Goal: Task Accomplishment & Management: Manage account settings

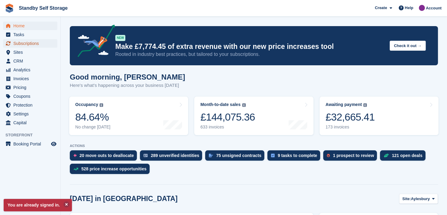
click at [19, 44] on span "Subscriptions" at bounding box center [31, 43] width 36 height 9
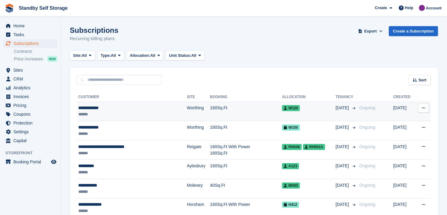
click at [84, 108] on div "**********" at bounding box center [121, 108] width 87 height 6
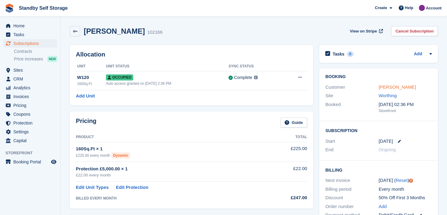
click at [386, 86] on link "Stuart Gilman" at bounding box center [397, 86] width 37 height 5
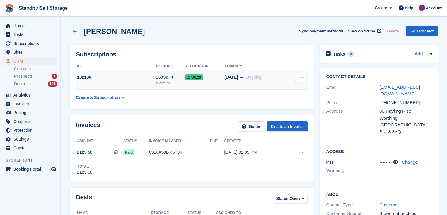
click at [137, 78] on div "102166" at bounding box center [116, 77] width 80 height 6
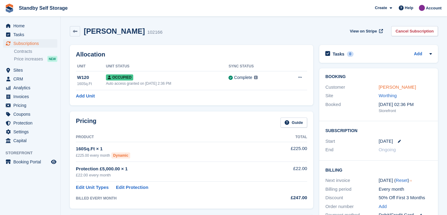
click at [381, 87] on link "Stuart Gilman" at bounding box center [397, 86] width 37 height 5
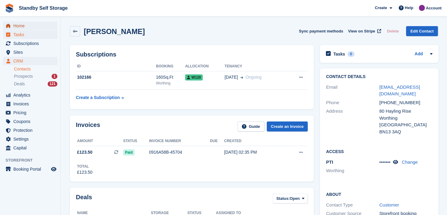
drag, startPoint x: 21, startPoint y: 26, endPoint x: 37, endPoint y: 33, distance: 17.8
click at [21, 26] on span "Home" at bounding box center [31, 26] width 36 height 9
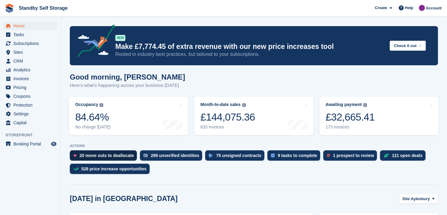
click at [99, 156] on div "20 move outs to deallocate" at bounding box center [107, 155] width 54 height 5
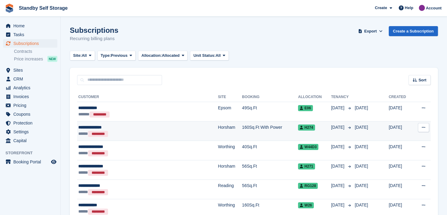
scroll to position [30, 0]
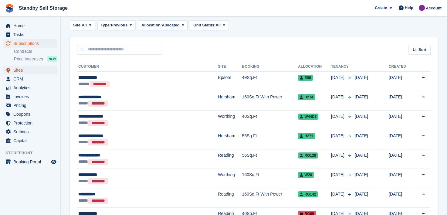
drag, startPoint x: 16, startPoint y: 69, endPoint x: 21, endPoint y: 71, distance: 5.6
click at [16, 69] on span "Sites" at bounding box center [31, 70] width 36 height 9
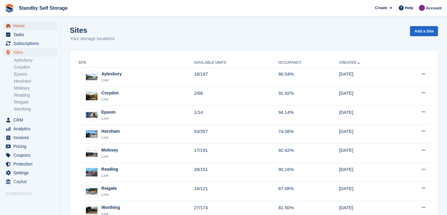
click at [18, 25] on span "Home" at bounding box center [31, 26] width 36 height 9
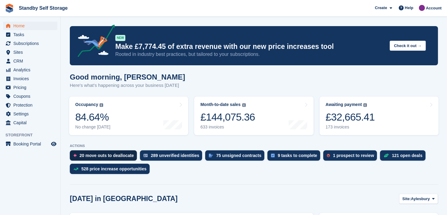
click at [89, 157] on div "20 move outs to deallocate" at bounding box center [107, 155] width 54 height 5
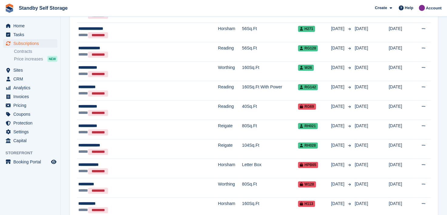
scroll to position [122, 0]
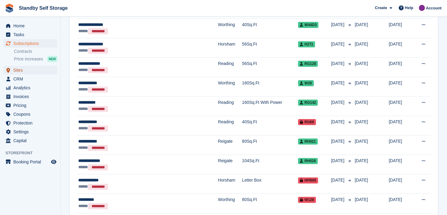
click at [20, 69] on span "Sites" at bounding box center [31, 70] width 36 height 9
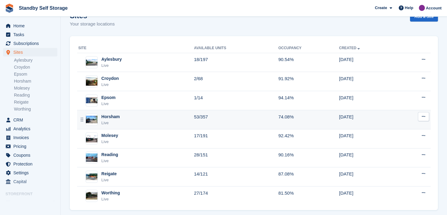
scroll to position [22, 0]
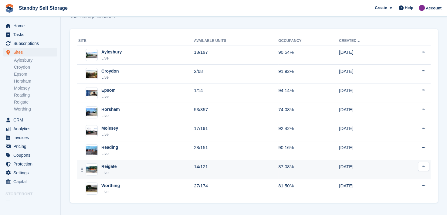
click at [110, 166] on div "Reigate" at bounding box center [108, 166] width 15 height 6
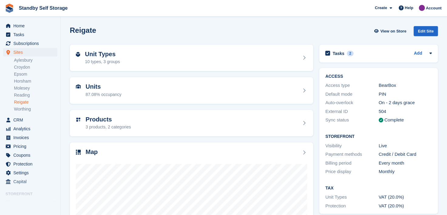
scroll to position [77, 0]
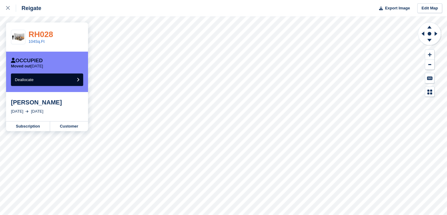
click at [41, 34] on link "RH028" at bounding box center [41, 34] width 25 height 9
click at [9, 8] on icon at bounding box center [8, 8] width 4 height 4
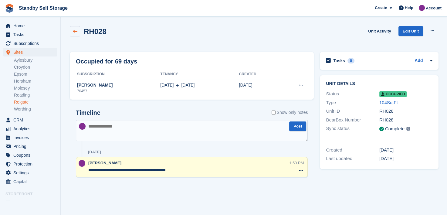
click at [77, 32] on icon at bounding box center [75, 31] width 5 height 5
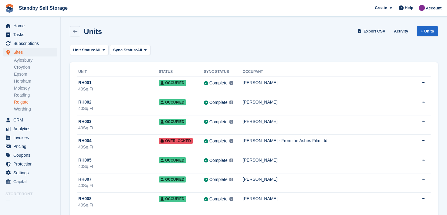
click at [20, 102] on link "Reigate" at bounding box center [35, 102] width 43 height 6
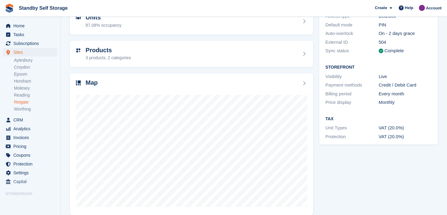
scroll to position [77, 0]
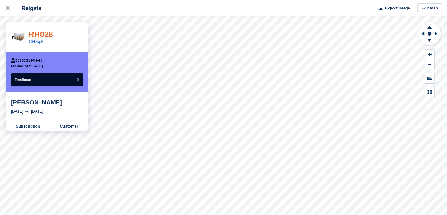
click at [38, 33] on link "RH028" at bounding box center [41, 34] width 25 height 9
click at [7, 7] on icon at bounding box center [8, 8] width 4 height 4
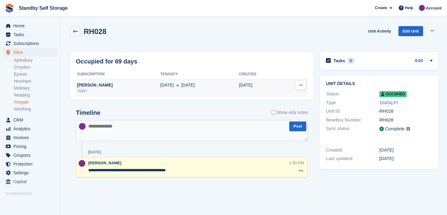
click at [94, 85] on div "[PERSON_NAME]" at bounding box center [118, 85] width 84 height 6
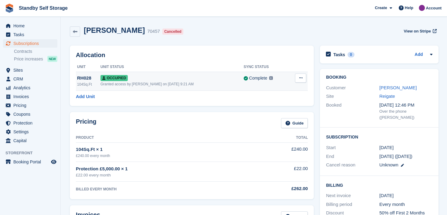
click at [300, 79] on icon at bounding box center [300, 78] width 3 height 4
click at [262, 102] on p "Deallocate" at bounding box center [277, 103] width 53 height 8
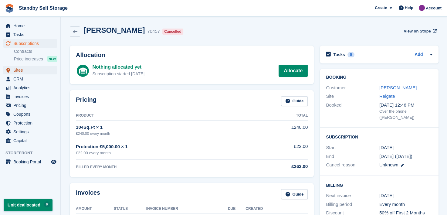
click at [19, 69] on span "Sites" at bounding box center [31, 70] width 36 height 9
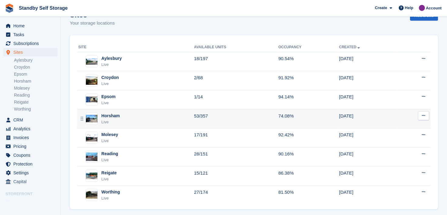
scroll to position [22, 0]
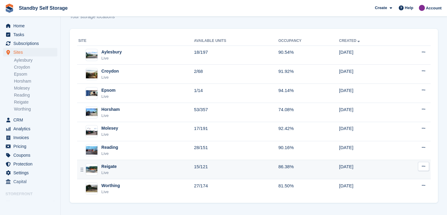
click at [102, 165] on div "Reigate" at bounding box center [108, 166] width 15 height 6
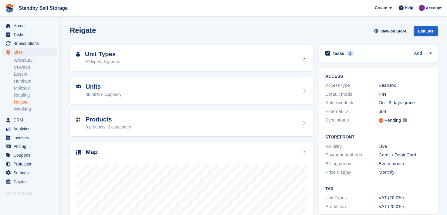
scroll to position [77, 0]
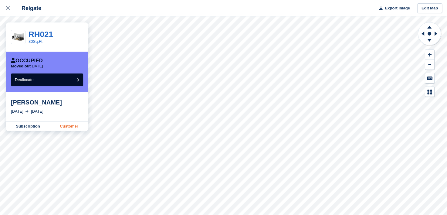
click at [66, 126] on link "Customer" at bounding box center [69, 126] width 38 height 10
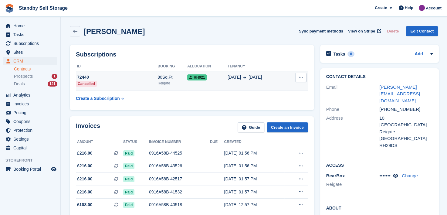
drag, startPoint x: 299, startPoint y: 77, endPoint x: 295, endPoint y: 84, distance: 7.2
click at [299, 77] on icon at bounding box center [300, 77] width 3 height 4
click at [270, 75] on div "12 Feb 12 Aug" at bounding box center [257, 77] width 59 height 6
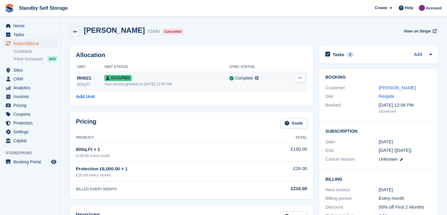
click at [300, 78] on icon at bounding box center [300, 78] width 3 height 4
click at [257, 102] on p "Deallocate" at bounding box center [276, 103] width 53 height 8
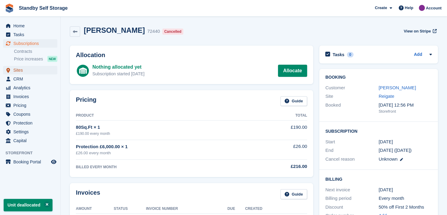
click at [15, 69] on span "Sites" at bounding box center [31, 70] width 36 height 9
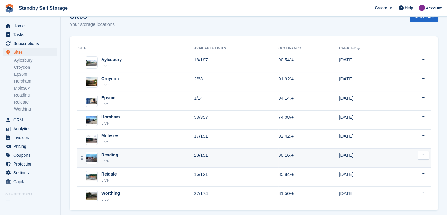
scroll to position [22, 0]
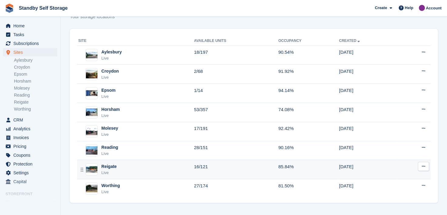
click at [105, 164] on div "Reigate" at bounding box center [108, 166] width 15 height 6
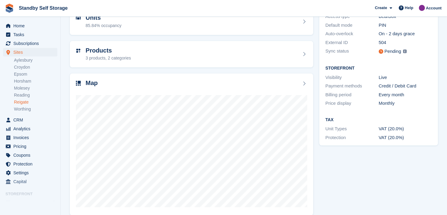
scroll to position [77, 0]
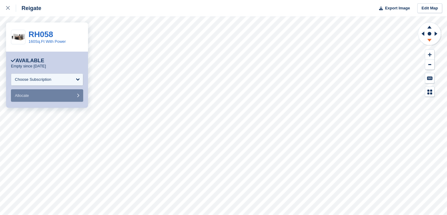
click at [429, 40] on icon at bounding box center [430, 40] width 4 height 3
click at [424, 32] on icon at bounding box center [422, 34] width 8 height 16
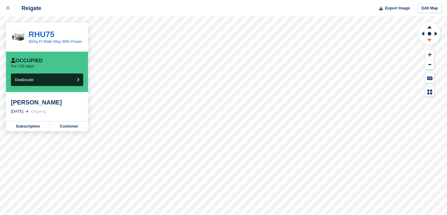
click at [431, 40] on icon at bounding box center [430, 40] width 4 height 3
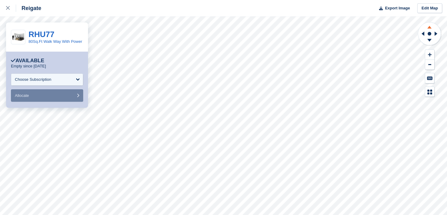
click at [430, 28] on icon at bounding box center [430, 27] width 4 height 3
click at [437, 33] on icon at bounding box center [436, 34] width 3 height 4
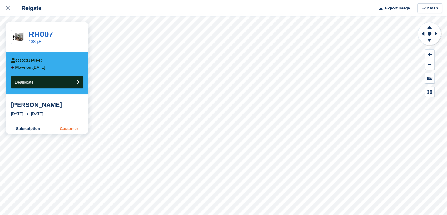
click at [69, 130] on link "Customer" at bounding box center [69, 129] width 38 height 10
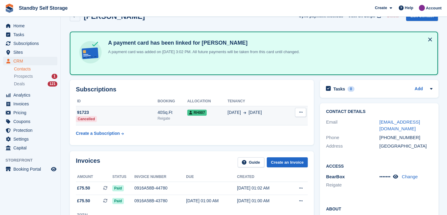
scroll to position [30, 0]
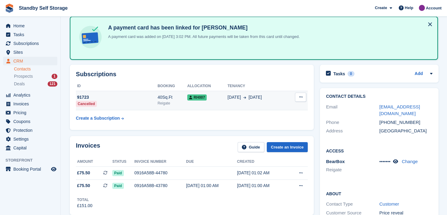
click at [278, 99] on div "21 Jun 21 Aug" at bounding box center [257, 97] width 59 height 6
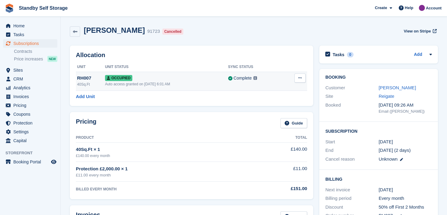
click at [300, 77] on icon at bounding box center [300, 78] width 3 height 4
click at [261, 103] on p "Deallocate" at bounding box center [276, 103] width 53 height 8
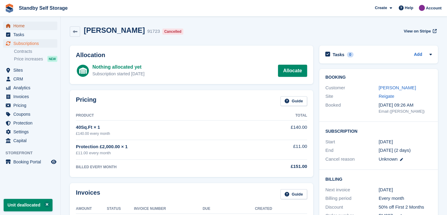
click at [22, 25] on span "Home" at bounding box center [31, 26] width 36 height 9
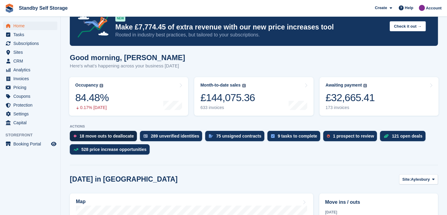
scroll to position [30, 0]
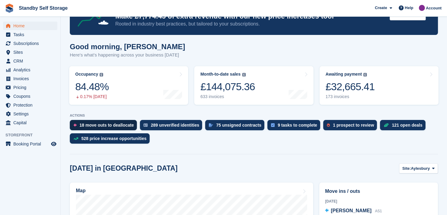
click at [87, 122] on div "18 move outs to deallocate" at bounding box center [103, 125] width 67 height 10
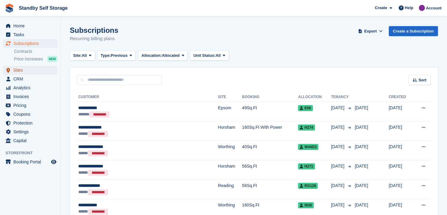
click at [16, 69] on span "Sites" at bounding box center [31, 70] width 36 height 9
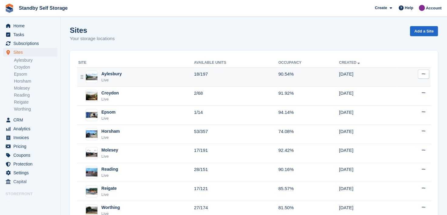
click at [108, 75] on div "Aylesbury" at bounding box center [111, 74] width 20 height 6
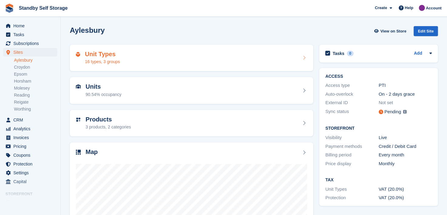
click at [158, 61] on div "Unit Types 16 types, 3 groups" at bounding box center [191, 58] width 231 height 15
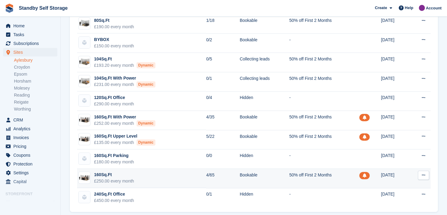
scroll to position [169, 0]
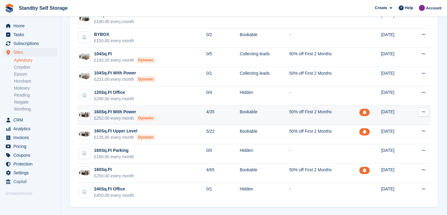
click at [177, 117] on td "160Sq.Ft With Power £252.00 every month Dynamic" at bounding box center [141, 115] width 129 height 19
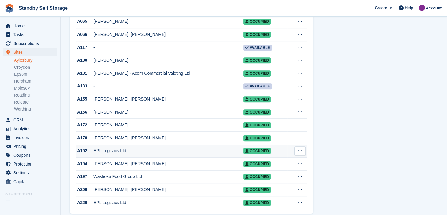
scroll to position [547, 0]
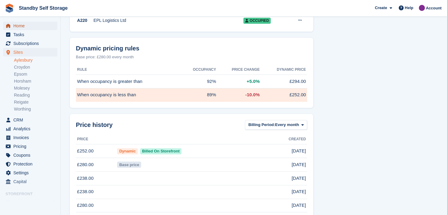
click at [15, 25] on span "Home" at bounding box center [31, 26] width 36 height 9
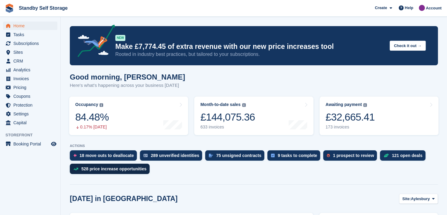
scroll to position [61, 0]
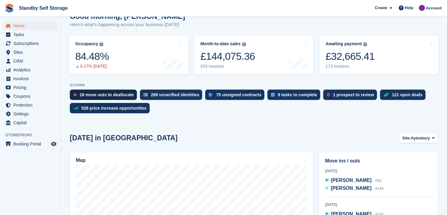
click at [95, 95] on div "18 move outs to deallocate" at bounding box center [107, 94] width 54 height 5
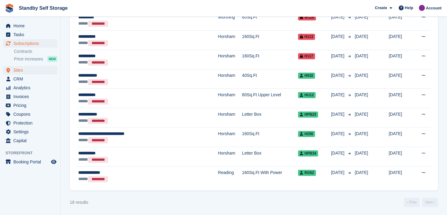
scroll to position [23, 0]
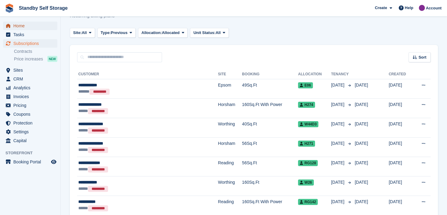
click at [16, 23] on span "Home" at bounding box center [31, 26] width 36 height 9
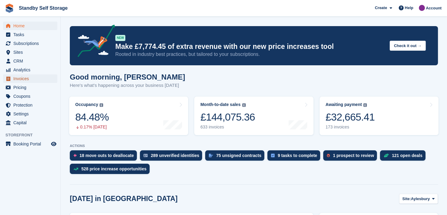
click at [17, 77] on span "Invoices" at bounding box center [31, 78] width 36 height 9
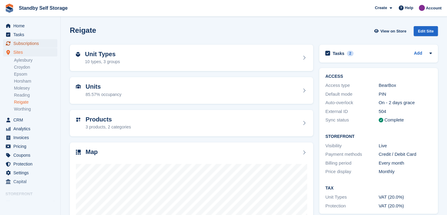
click at [35, 44] on span "Subscriptions" at bounding box center [31, 43] width 36 height 9
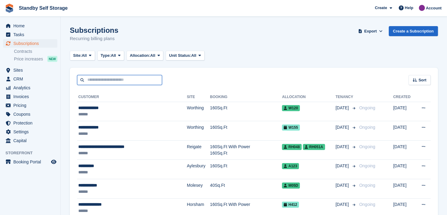
click at [104, 79] on input "text" at bounding box center [119, 80] width 85 height 10
type input "*****"
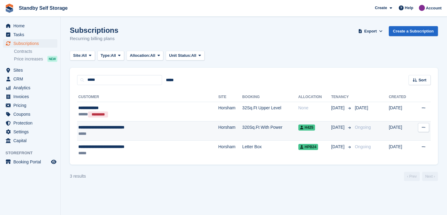
click at [107, 129] on span "**********" at bounding box center [101, 127] width 46 height 4
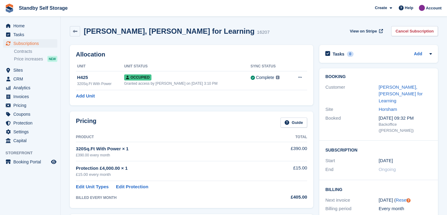
click at [29, 48] on li "Contracts" at bounding box center [37, 51] width 46 height 6
click at [21, 40] on span "Subscriptions" at bounding box center [31, 43] width 36 height 9
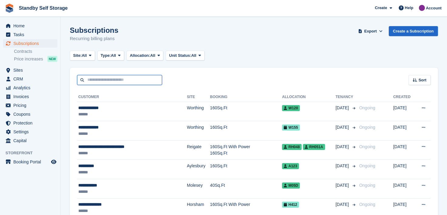
click at [102, 83] on input "text" at bounding box center [119, 80] width 85 height 10
type input "******"
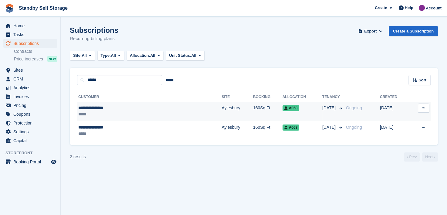
click at [108, 109] on div "**********" at bounding box center [120, 108] width 84 height 6
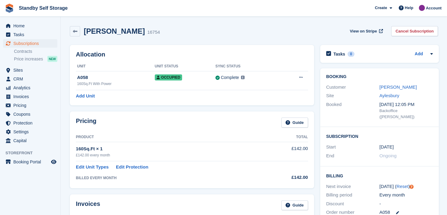
click at [391, 90] on div "[PERSON_NAME]" at bounding box center [406, 87] width 53 height 7
click at [386, 87] on link "Sandra Nardduzzo" at bounding box center [398, 86] width 37 height 5
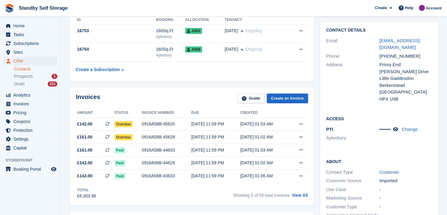
scroll to position [61, 0]
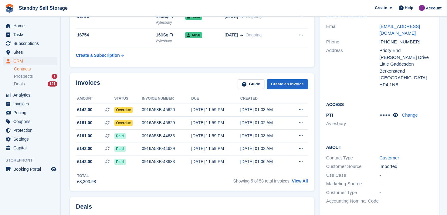
drag, startPoint x: 299, startPoint y: 181, endPoint x: 282, endPoint y: 181, distance: 17.0
click at [299, 181] on link "View All" at bounding box center [300, 181] width 16 height 5
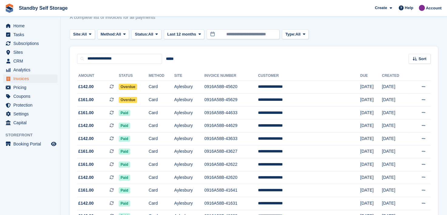
scroll to position [30, 0]
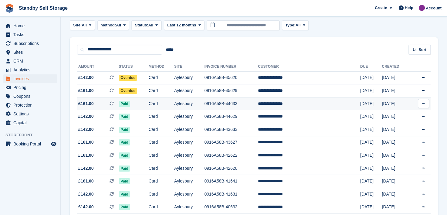
click at [288, 104] on td "**********" at bounding box center [309, 103] width 102 height 13
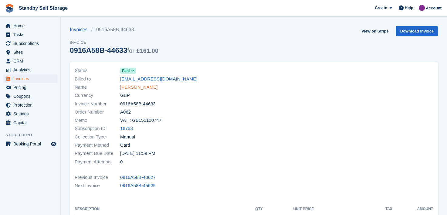
click at [138, 86] on link "[PERSON_NAME]" at bounding box center [138, 87] width 37 height 7
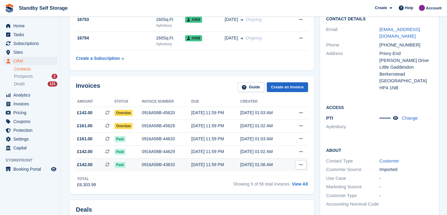
scroll to position [61, 0]
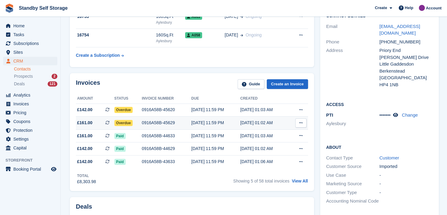
drag, startPoint x: 302, startPoint y: 123, endPoint x: 306, endPoint y: 120, distance: 5.5
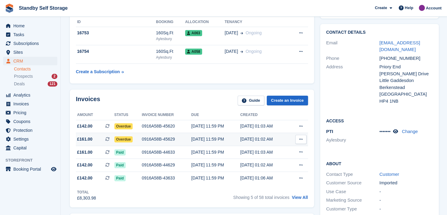
scroll to position [30, 0]
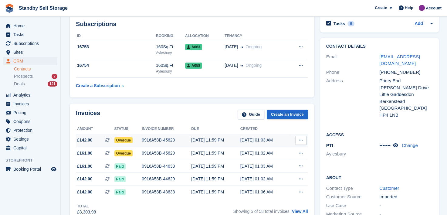
drag, startPoint x: 306, startPoint y: 120, endPoint x: 276, endPoint y: 137, distance: 35.0
click at [203, 92] on div "Subscriptions ID Booking Allocation Tenancy 16753 160Sq.Ft Aylesbury A063 16 Ap…" at bounding box center [192, 56] width 244 height 83
click at [299, 153] on icon at bounding box center [300, 153] width 3 height 4
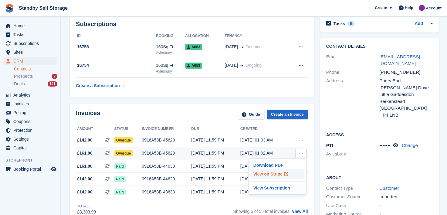
click at [267, 174] on p "View on Stripe" at bounding box center [277, 174] width 53 height 10
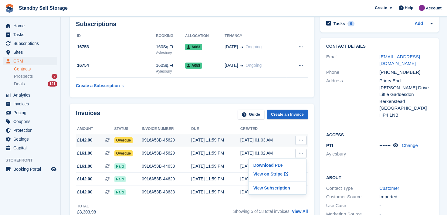
drag, startPoint x: 299, startPoint y: 140, endPoint x: 301, endPoint y: 145, distance: 5.8
click at [299, 140] on icon at bounding box center [300, 140] width 3 height 4
click at [255, 160] on p "View on Stripe" at bounding box center [277, 161] width 53 height 10
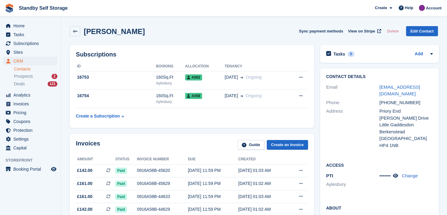
scroll to position [30, 0]
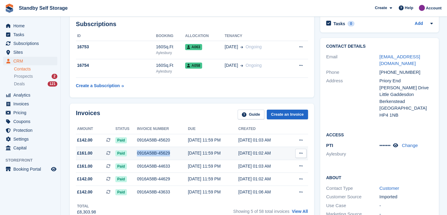
drag, startPoint x: 172, startPoint y: 154, endPoint x: 132, endPoint y: 148, distance: 40.5
click at [132, 148] on tr "£161.00 This is a recurring subscription invoice. Paid 0916A58B-45629 16 Aug, 1…" at bounding box center [192, 153] width 232 height 13
copy tr "0916A58B-45629"
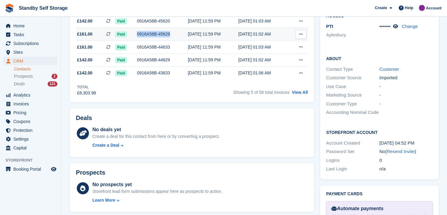
scroll to position [213, 0]
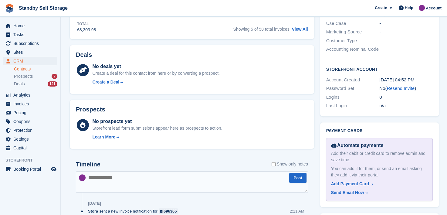
click at [129, 179] on textarea at bounding box center [192, 181] width 232 height 21
paste textarea "**********"
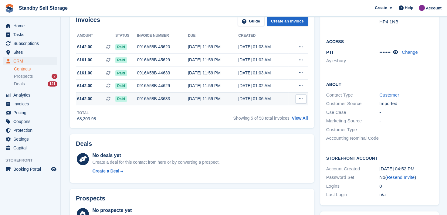
scroll to position [121, 0]
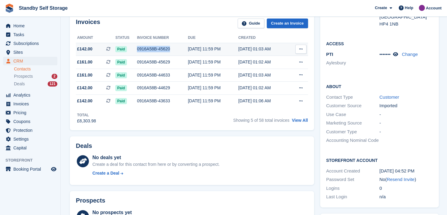
drag, startPoint x: 168, startPoint y: 50, endPoint x: 130, endPoint y: 49, distance: 37.7
click at [130, 49] on tr "£142.00 This is a recurring subscription invoice. Paid 0916A58B-45620 16 Aug, 1…" at bounding box center [192, 49] width 232 height 13
copy tr "0916A58B-45620"
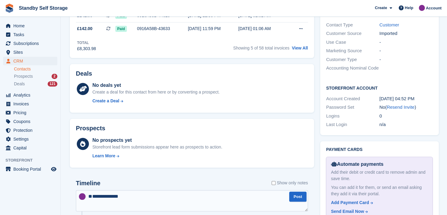
scroll to position [213, 0]
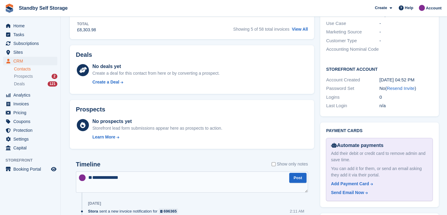
click at [128, 180] on textarea "**********" at bounding box center [192, 181] width 232 height 21
paste textarea "**********"
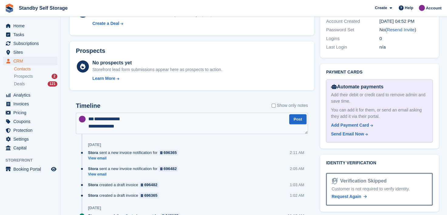
scroll to position [273, 0]
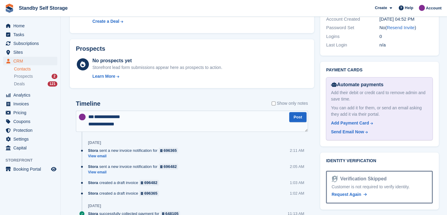
click at [87, 131] on textarea "**********" at bounding box center [192, 121] width 232 height 21
click at [192, 124] on textarea "**********" at bounding box center [192, 121] width 232 height 21
type textarea "**********"
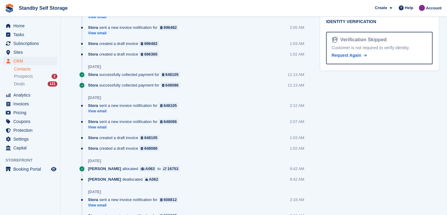
scroll to position [334, 0]
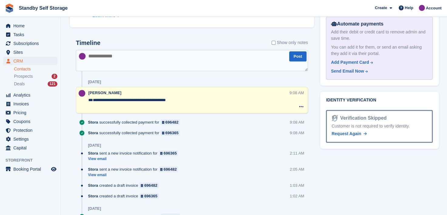
click at [88, 107] on div at bounding box center [82, 100] width 12 height 21
click at [88, 105] on textarea "**********" at bounding box center [188, 103] width 201 height 12
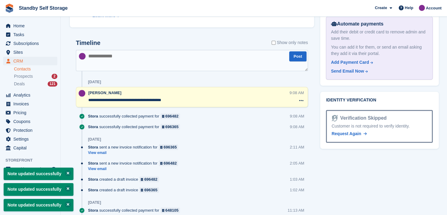
click at [206, 94] on div "[PERSON_NAME]" at bounding box center [187, 93] width 199 height 6
click at [203, 98] on textarea "**********" at bounding box center [188, 100] width 201 height 6
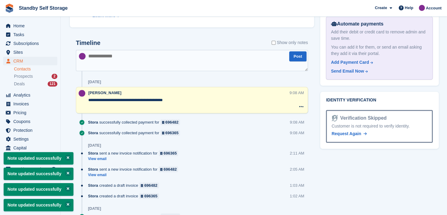
type textarea "**********"
click at [162, 63] on textarea at bounding box center [192, 60] width 232 height 21
click at [35, 43] on span "Subscriptions" at bounding box center [31, 43] width 36 height 9
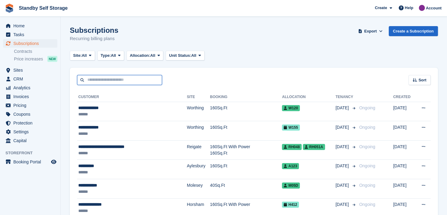
click at [120, 80] on input "text" at bounding box center [119, 80] width 85 height 10
type input "******"
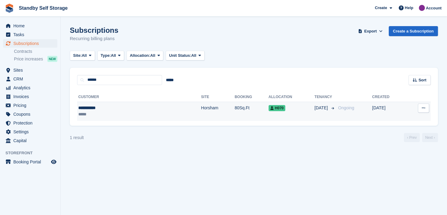
click at [85, 108] on div "**********" at bounding box center [109, 108] width 63 height 6
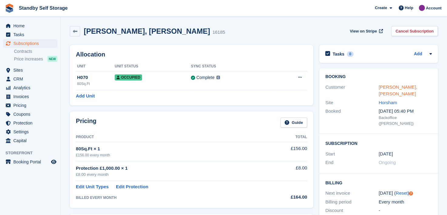
click at [389, 87] on link "[PERSON_NAME], [PERSON_NAME]" at bounding box center [398, 90] width 39 height 12
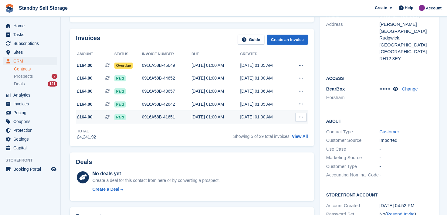
scroll to position [91, 0]
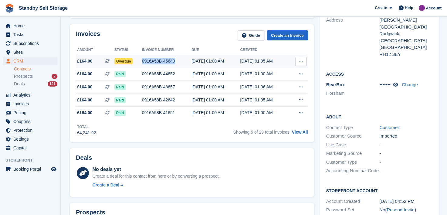
drag, startPoint x: 169, startPoint y: 60, endPoint x: 140, endPoint y: 58, distance: 29.8
click at [140, 58] on tr "£164.00 This is a recurring subscription invoice. Overdue 0916A58B-45649 [DATE]…" at bounding box center [192, 61] width 232 height 13
copy tr "0916A58B-45649"
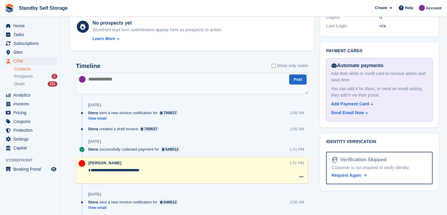
scroll to position [304, 0]
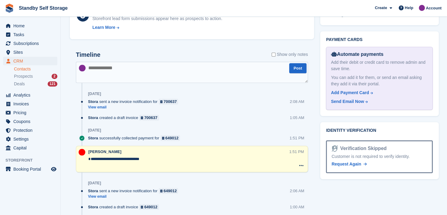
click at [123, 72] on textarea at bounding box center [192, 72] width 232 height 21
paste textarea "**********"
click at [88, 76] on textarea "**********" at bounding box center [192, 72] width 232 height 21
type textarea "**********"
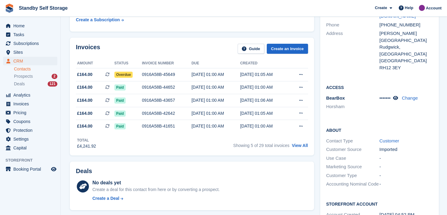
scroll to position [0, 0]
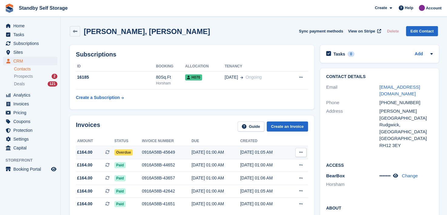
click at [299, 151] on icon at bounding box center [300, 152] width 3 height 4
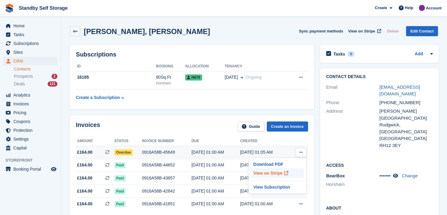
click at [267, 171] on p "View on Stripe" at bounding box center [277, 173] width 53 height 10
drag, startPoint x: 17, startPoint y: 25, endPoint x: 44, endPoint y: 33, distance: 28.2
click at [17, 25] on span "Home" at bounding box center [31, 26] width 36 height 9
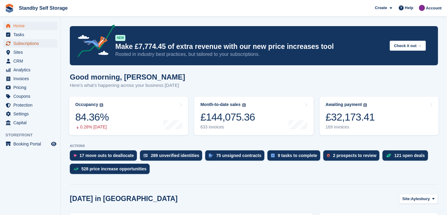
click at [27, 44] on span "Subscriptions" at bounding box center [31, 43] width 36 height 9
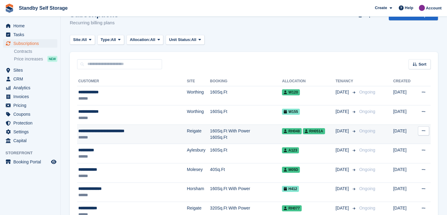
scroll to position [30, 0]
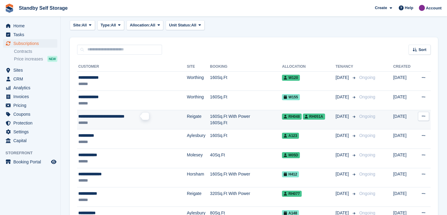
drag, startPoint x: 103, startPoint y: 117, endPoint x: 117, endPoint y: 118, distance: 13.4
click at [103, 117] on span "**********" at bounding box center [101, 116] width 46 height 4
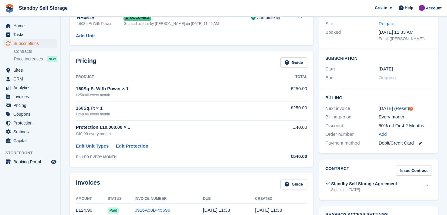
scroll to position [61, 0]
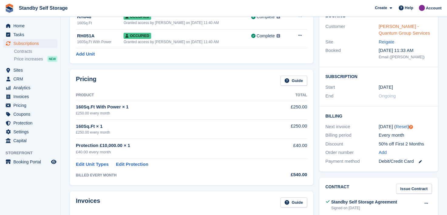
click at [383, 27] on link "Nigel Bennett - Quantum Group Services" at bounding box center [404, 30] width 51 height 12
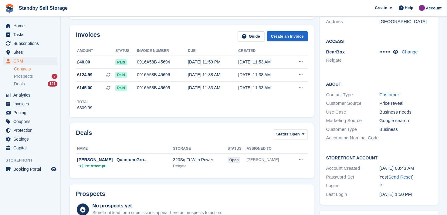
scroll to position [30, 0]
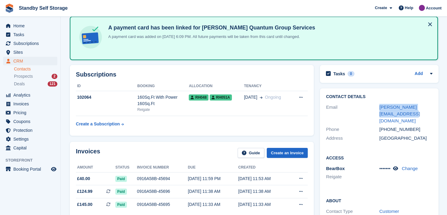
drag, startPoint x: 392, startPoint y: 113, endPoint x: 372, endPoint y: 108, distance: 20.6
click at [372, 108] on div "Email nigel@quantumservices.co.uk" at bounding box center [379, 114] width 107 height 22
copy div "nigel@quantumservices.co.uk"
click at [19, 44] on span "Subscriptions" at bounding box center [31, 43] width 36 height 9
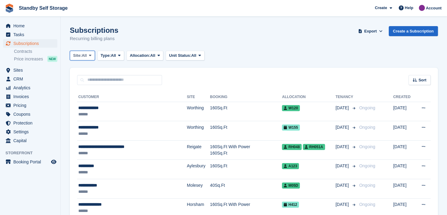
click at [91, 56] on icon at bounding box center [90, 55] width 2 height 4
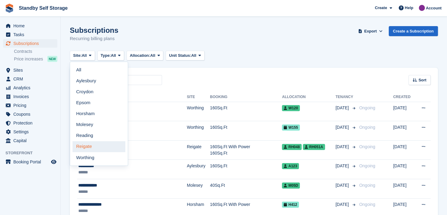
click at [84, 147] on link "Reigate" at bounding box center [99, 146] width 53 height 11
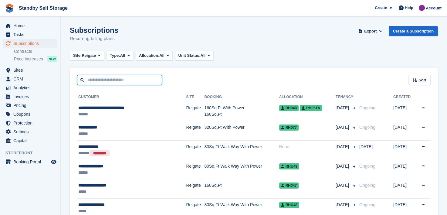
click at [97, 80] on input "text" at bounding box center [119, 80] width 85 height 10
type input "***"
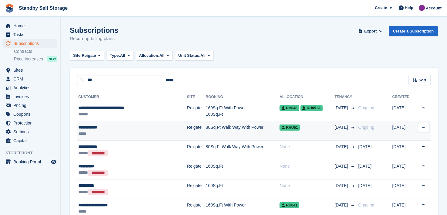
click at [94, 126] on div "**********" at bounding box center [120, 127] width 85 height 6
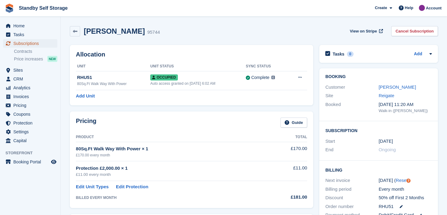
click at [26, 44] on span "Subscriptions" at bounding box center [31, 43] width 36 height 9
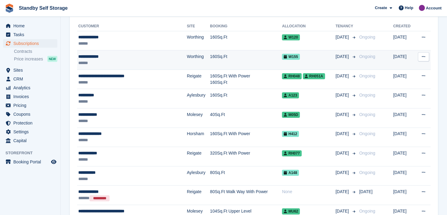
scroll to position [30, 0]
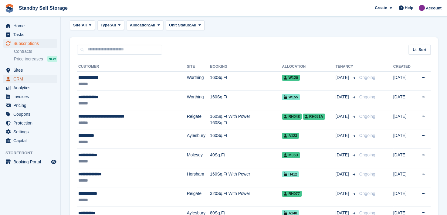
click at [21, 80] on span "CRM" at bounding box center [31, 79] width 36 height 9
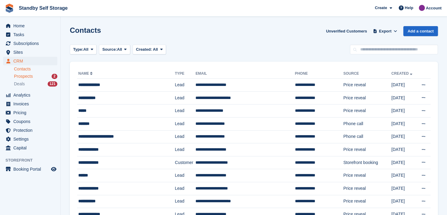
click at [22, 75] on span "Prospects" at bounding box center [23, 76] width 19 height 6
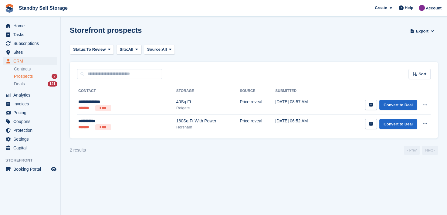
click at [20, 78] on span "Prospects" at bounding box center [23, 76] width 19 height 6
click at [19, 52] on span "Sites" at bounding box center [31, 52] width 36 height 9
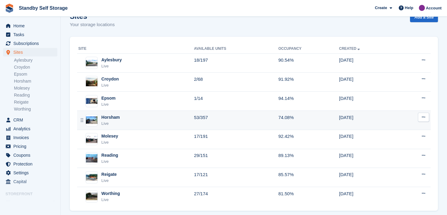
scroll to position [22, 0]
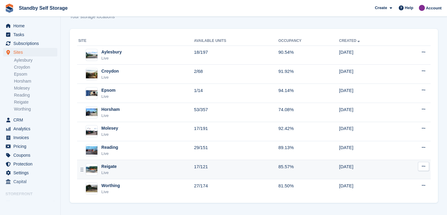
click at [108, 163] on div "Reigate" at bounding box center [108, 166] width 15 height 6
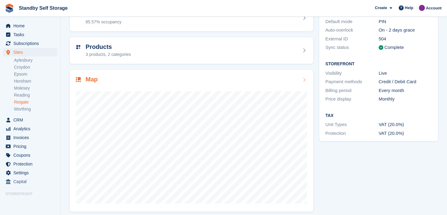
scroll to position [77, 0]
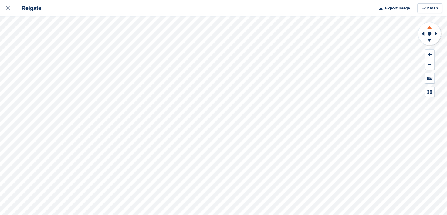
click at [430, 27] on icon at bounding box center [430, 27] width 4 height 3
click at [8, 9] on icon at bounding box center [8, 8] width 4 height 4
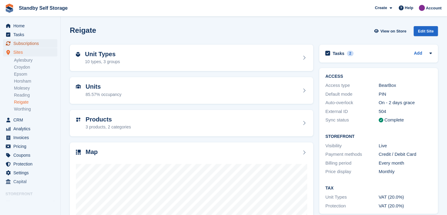
click at [25, 43] on span "Subscriptions" at bounding box center [31, 43] width 36 height 9
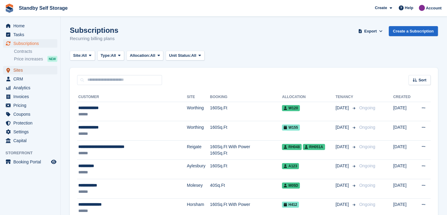
click at [17, 71] on span "Sites" at bounding box center [31, 70] width 36 height 9
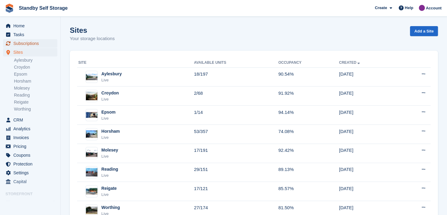
click at [23, 43] on span "Subscriptions" at bounding box center [31, 43] width 36 height 9
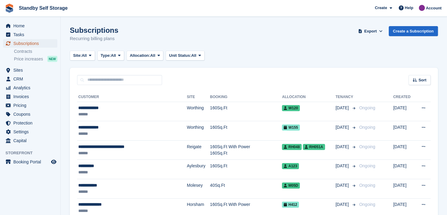
click at [32, 44] on span "Subscriptions" at bounding box center [31, 43] width 36 height 9
click at [26, 43] on span "Subscriptions" at bounding box center [31, 43] width 36 height 9
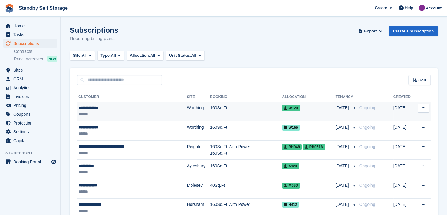
click at [96, 107] on div "**********" at bounding box center [121, 108] width 87 height 6
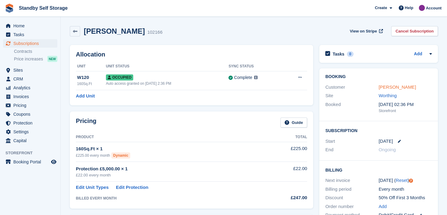
click at [388, 87] on link "Stuart Gilman" at bounding box center [397, 86] width 37 height 5
click at [384, 86] on link "Stuart Gilman" at bounding box center [397, 86] width 37 height 5
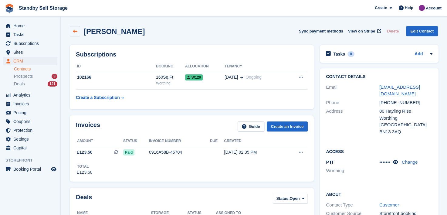
click at [74, 30] on icon at bounding box center [75, 31] width 5 height 5
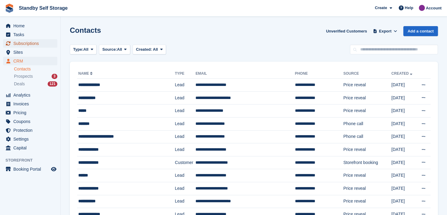
click at [19, 43] on span "Subscriptions" at bounding box center [31, 43] width 36 height 9
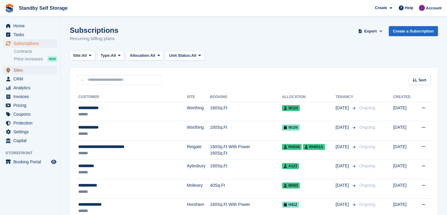
click at [17, 70] on span "Sites" at bounding box center [31, 70] width 36 height 9
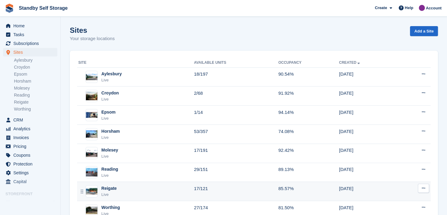
click at [113, 184] on td "Reigate Live" at bounding box center [135, 191] width 117 height 19
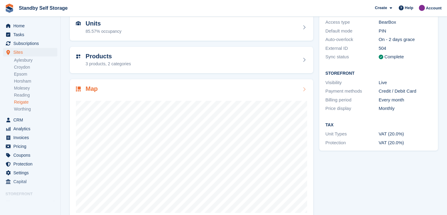
scroll to position [77, 0]
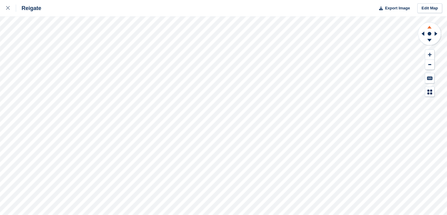
click at [428, 26] on icon at bounding box center [430, 26] width 16 height 8
click at [431, 40] on icon at bounding box center [430, 40] width 4 height 3
click at [431, 28] on icon at bounding box center [430, 27] width 4 height 3
click at [430, 40] on icon at bounding box center [430, 40] width 4 height 3
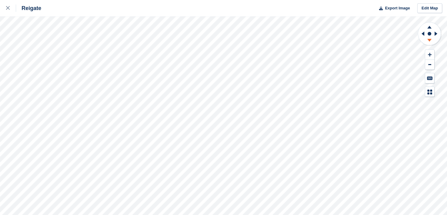
click at [430, 40] on icon at bounding box center [430, 40] width 4 height 3
drag, startPoint x: 430, startPoint y: 40, endPoint x: 423, endPoint y: 40, distance: 7.3
click at [430, 40] on icon at bounding box center [430, 40] width 4 height 3
click at [429, 27] on icon at bounding box center [430, 26] width 16 height 8
click at [9, 7] on icon at bounding box center [8, 8] width 4 height 4
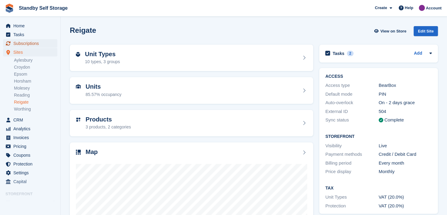
click at [29, 45] on span "Subscriptions" at bounding box center [31, 43] width 36 height 9
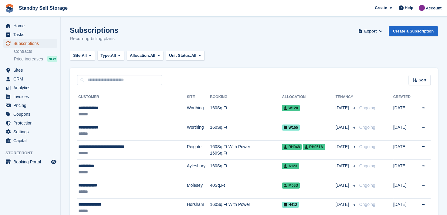
click at [33, 44] on span "Subscriptions" at bounding box center [31, 43] width 36 height 9
click at [134, 80] on input "text" at bounding box center [119, 80] width 85 height 10
type input "******"
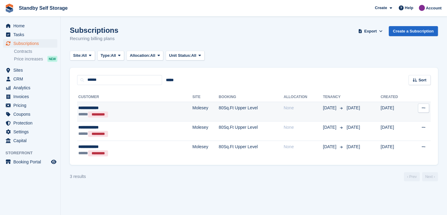
click at [83, 108] on div "**********" at bounding box center [112, 108] width 68 height 6
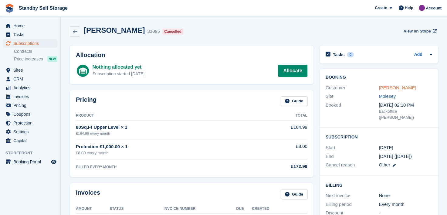
click at [391, 87] on link "[PERSON_NAME]" at bounding box center [397, 87] width 37 height 5
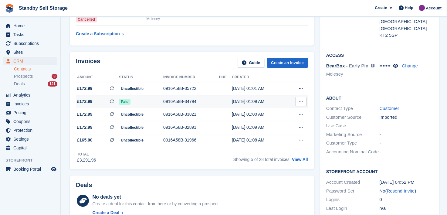
scroll to position [121, 0]
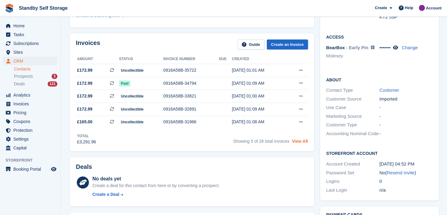
click at [301, 143] on link "View All" at bounding box center [300, 141] width 16 height 5
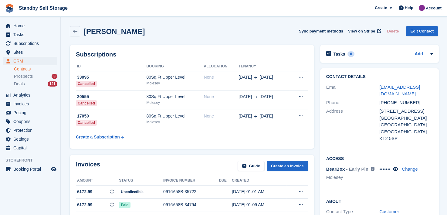
scroll to position [121, 0]
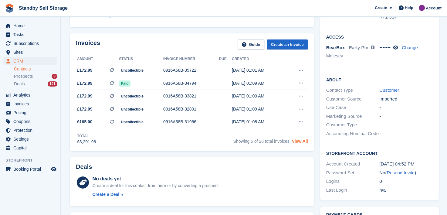
click at [297, 142] on link "View All" at bounding box center [300, 141] width 16 height 5
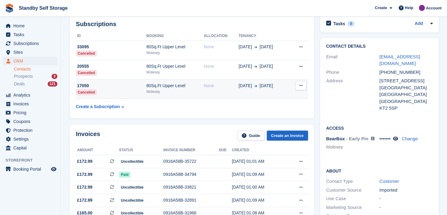
scroll to position [121, 0]
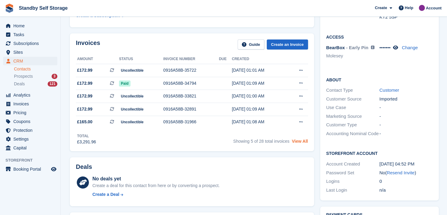
click at [297, 143] on link "View All" at bounding box center [300, 141] width 16 height 5
